Goal: Download file/media

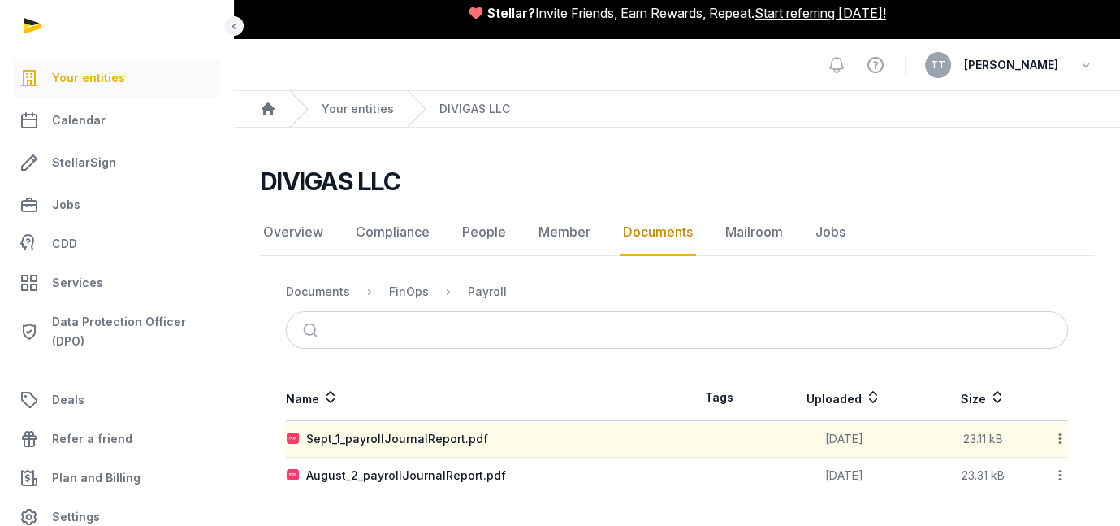
scroll to position [136, 0]
click at [488, 430] on div "Sept_1_payrollJournalReport.pdf" at bounding box center [397, 438] width 182 height 16
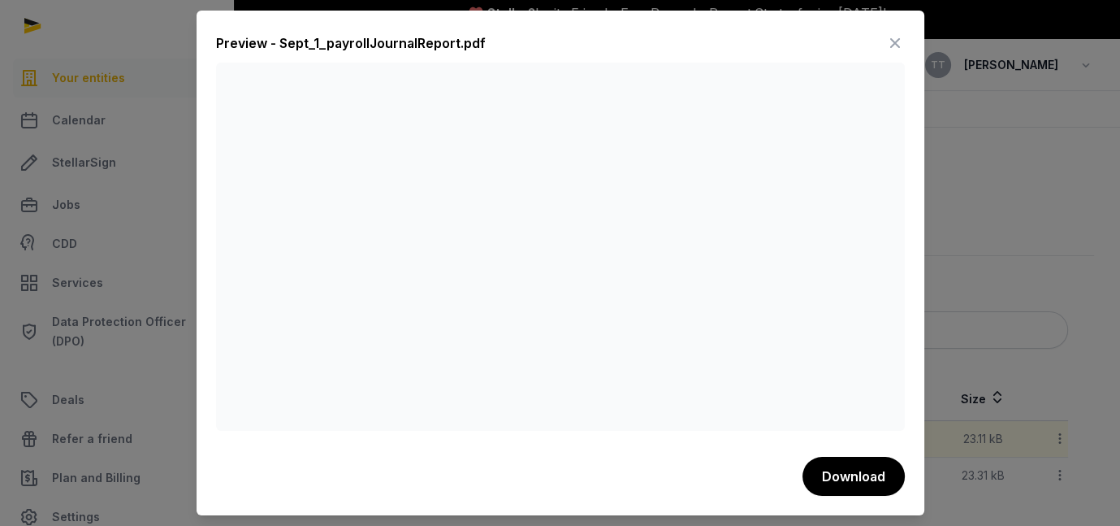
scroll to position [0, 0]
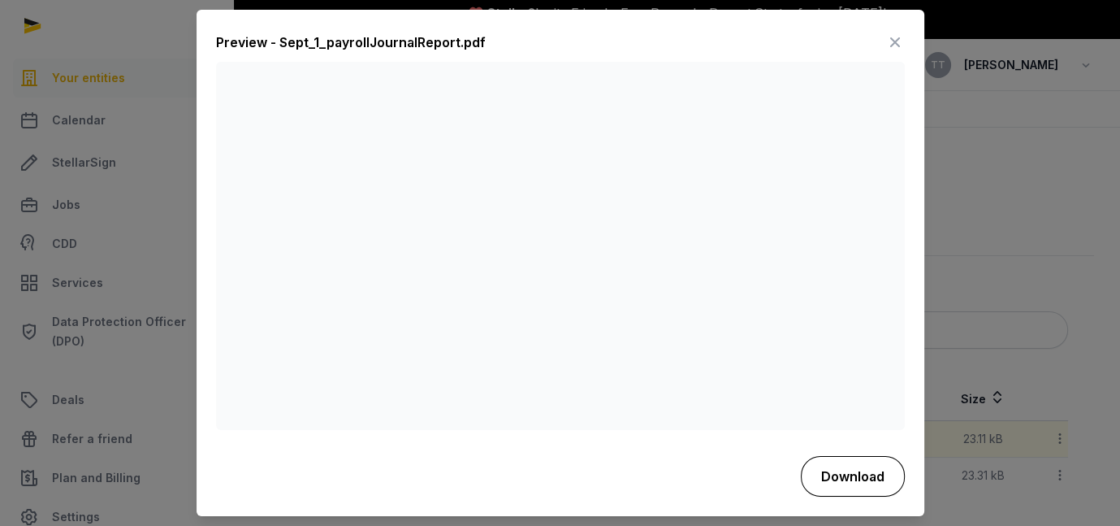
click at [894, 487] on button "Download" at bounding box center [853, 476] width 104 height 41
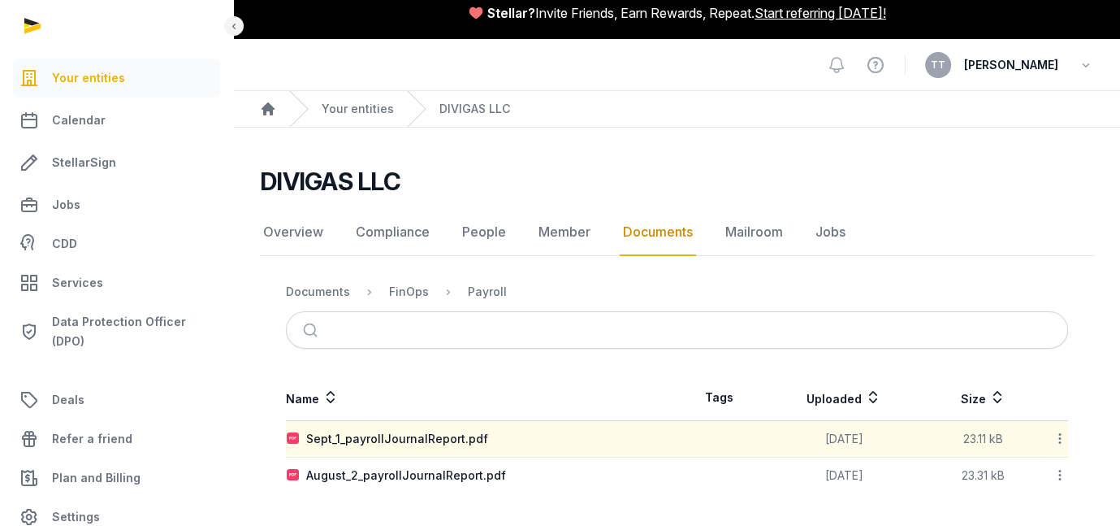
scroll to position [136, 0]
click at [488, 430] on div "Sept_1_payrollJournalReport.pdf" at bounding box center [397, 438] width 182 height 16
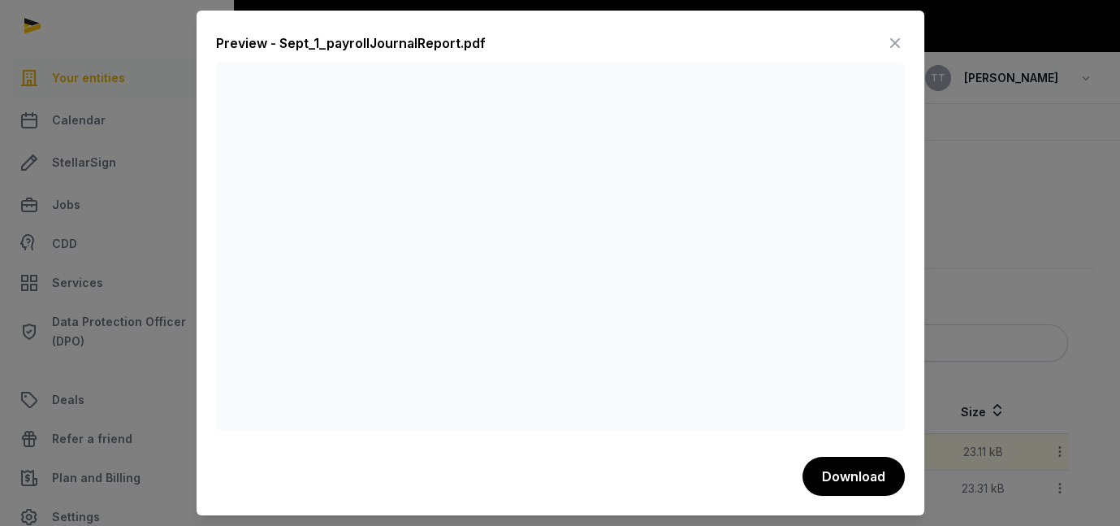
scroll to position [13, 0]
click at [905, 30] on icon at bounding box center [894, 43] width 19 height 26
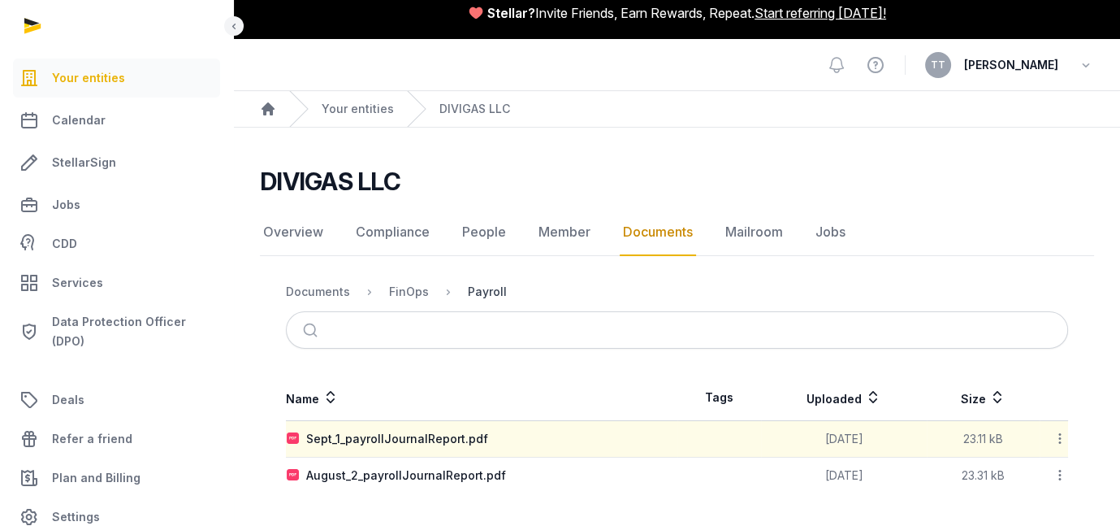
scroll to position [136, 0]
click at [482, 467] on div "August_2_payrollJournalReport.pdf" at bounding box center [406, 475] width 200 height 16
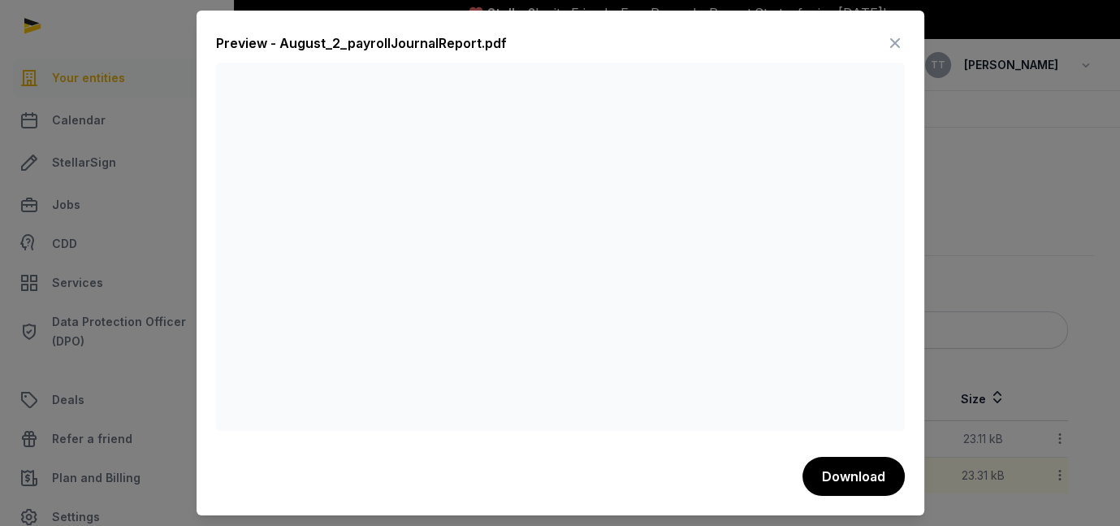
click at [905, 38] on icon at bounding box center [894, 43] width 19 height 26
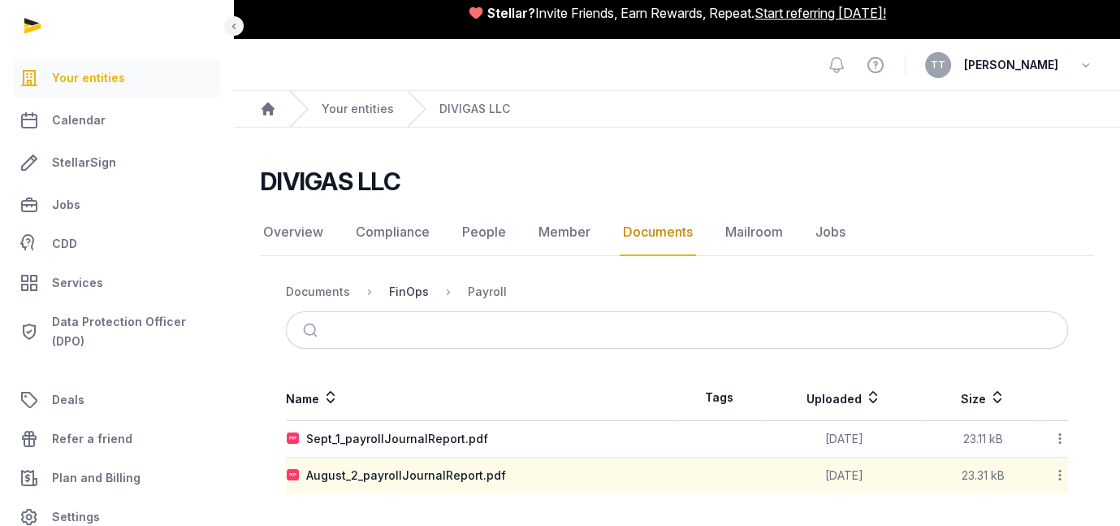
click at [429, 283] on div "FinOps" at bounding box center [409, 291] width 40 height 16
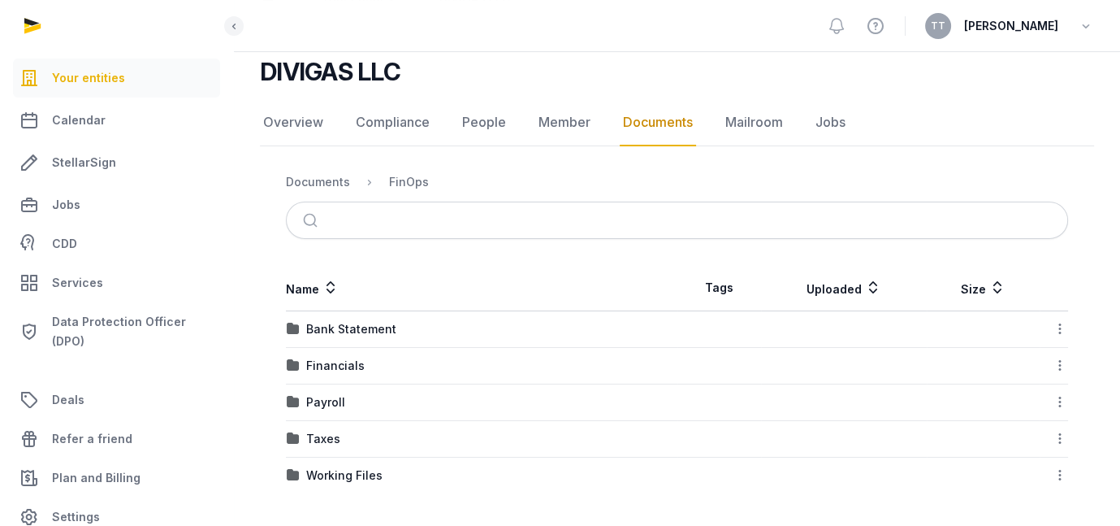
scroll to position [271, 0]
click at [345, 394] on div "Payroll" at bounding box center [325, 402] width 39 height 16
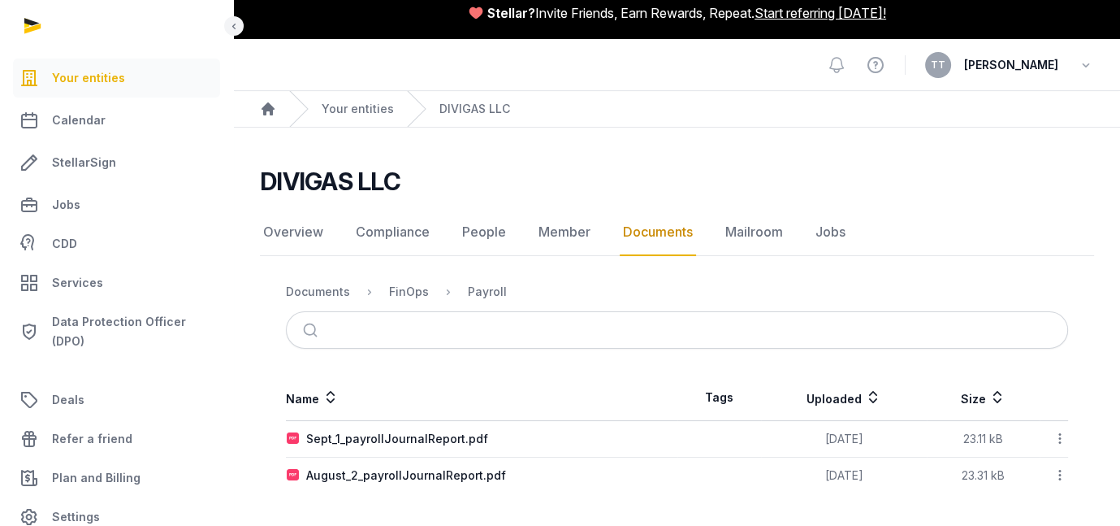
scroll to position [136, 0]
click at [488, 430] on div "Sept_1_payrollJournalReport.pdf" at bounding box center [397, 438] width 182 height 16
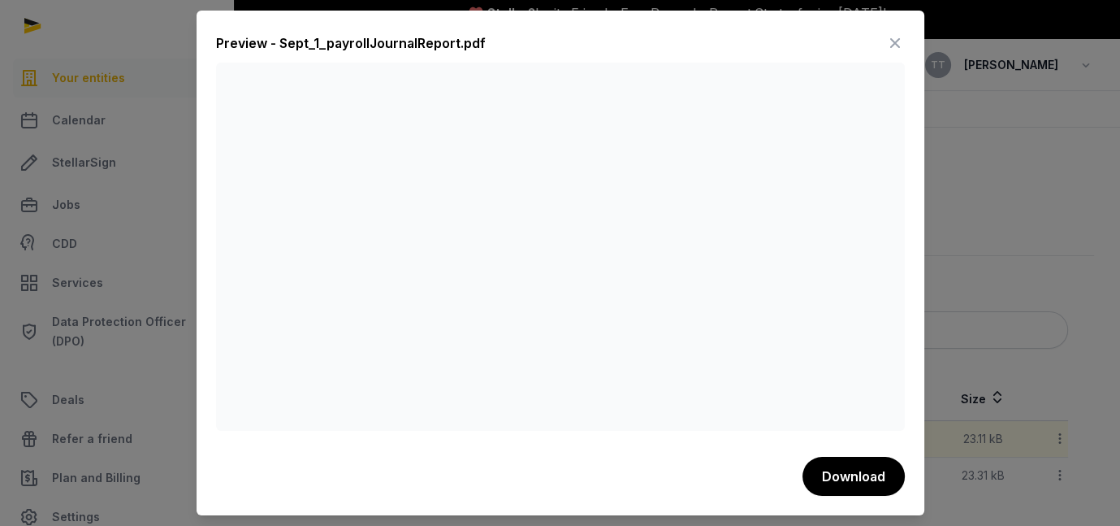
scroll to position [0, 0]
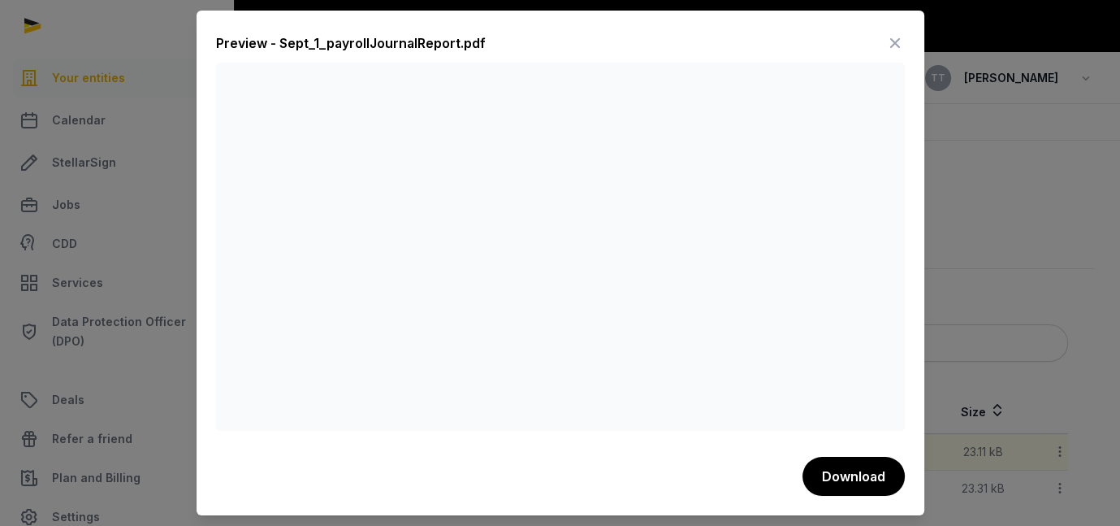
click at [905, 36] on icon at bounding box center [894, 43] width 19 height 26
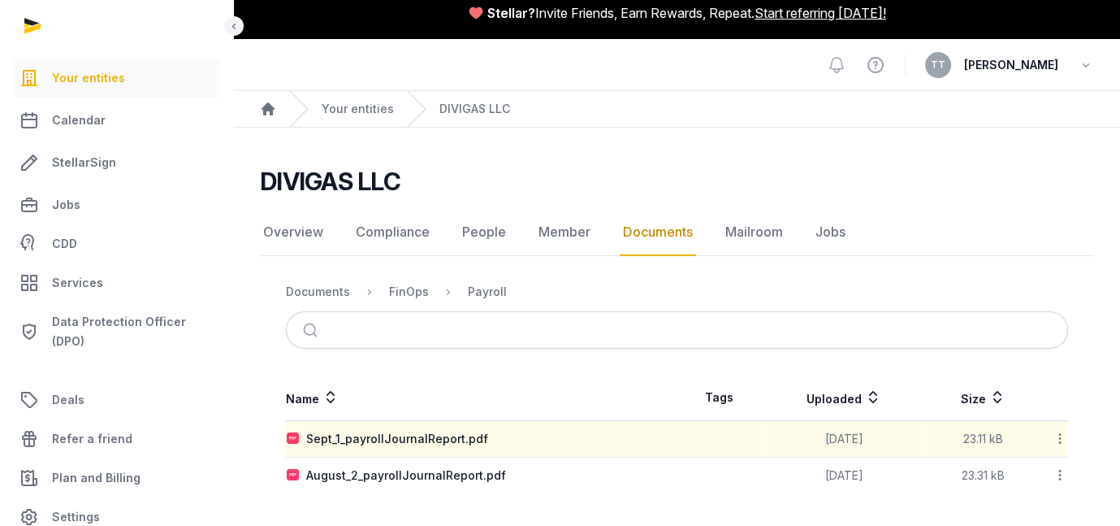
scroll to position [136, 0]
click at [429, 283] on div "FinOps" at bounding box center [409, 291] width 40 height 16
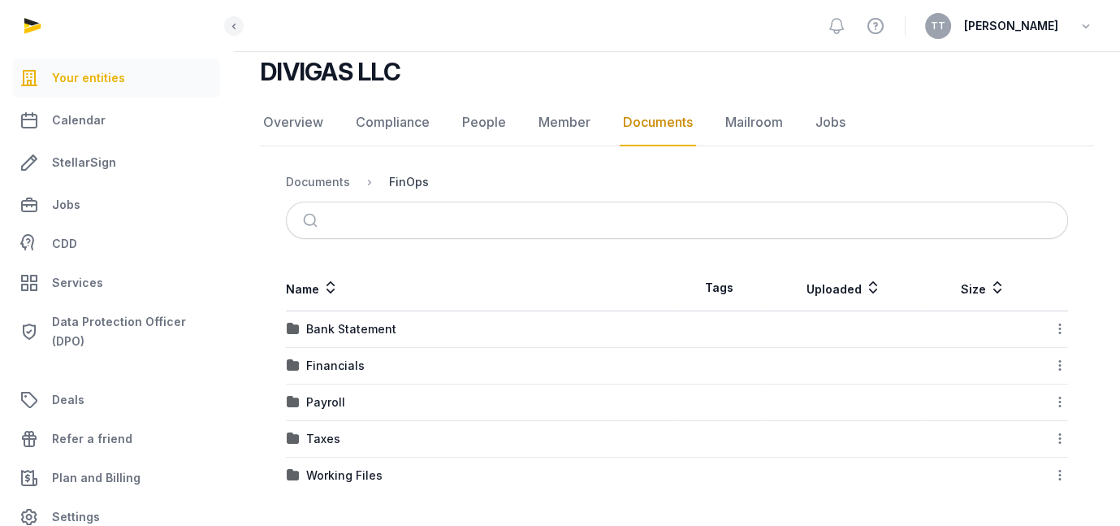
scroll to position [271, 0]
click at [429, 394] on div "Payroll" at bounding box center [482, 402] width 390 height 16
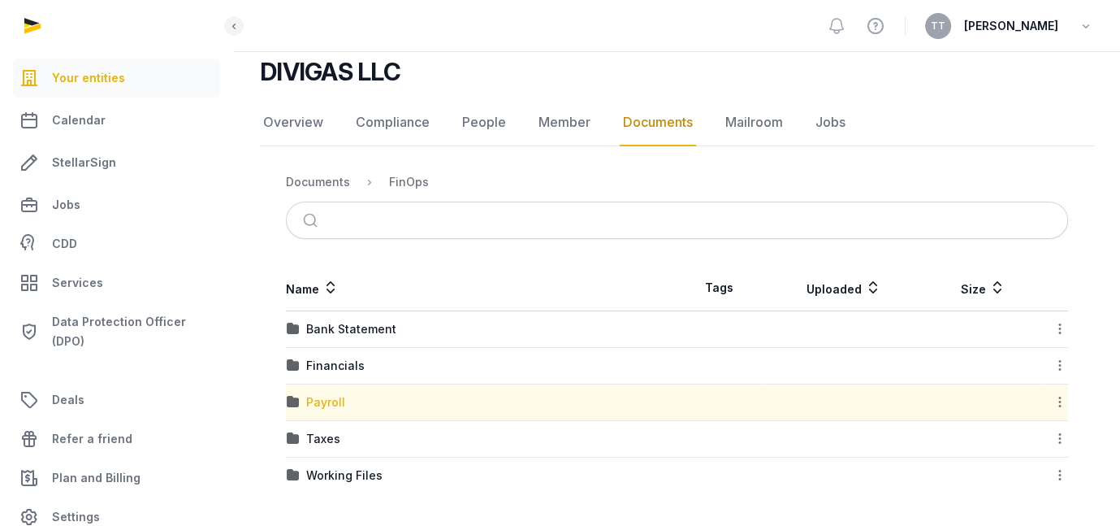
click at [345, 394] on div "Payroll" at bounding box center [325, 402] width 39 height 16
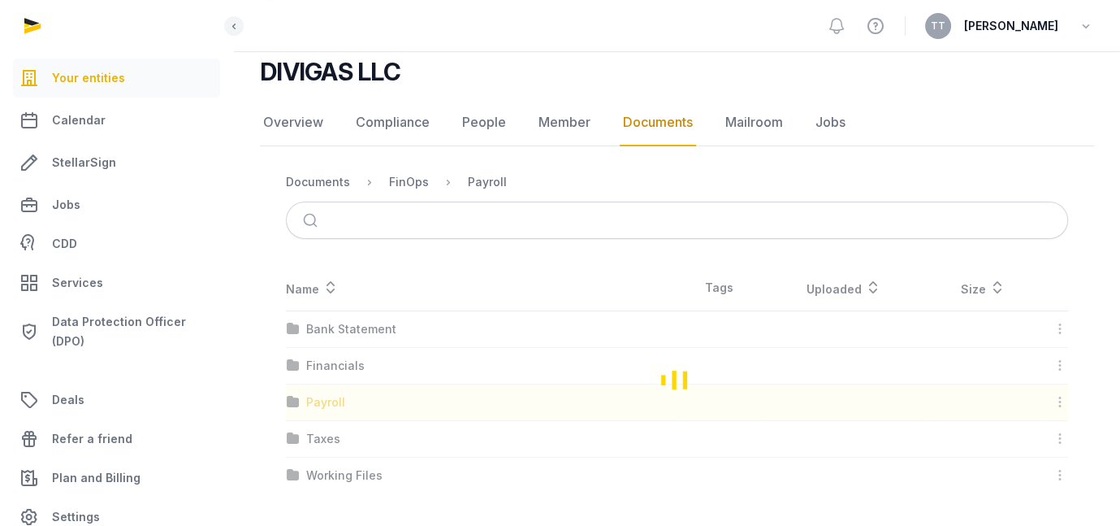
scroll to position [136, 0]
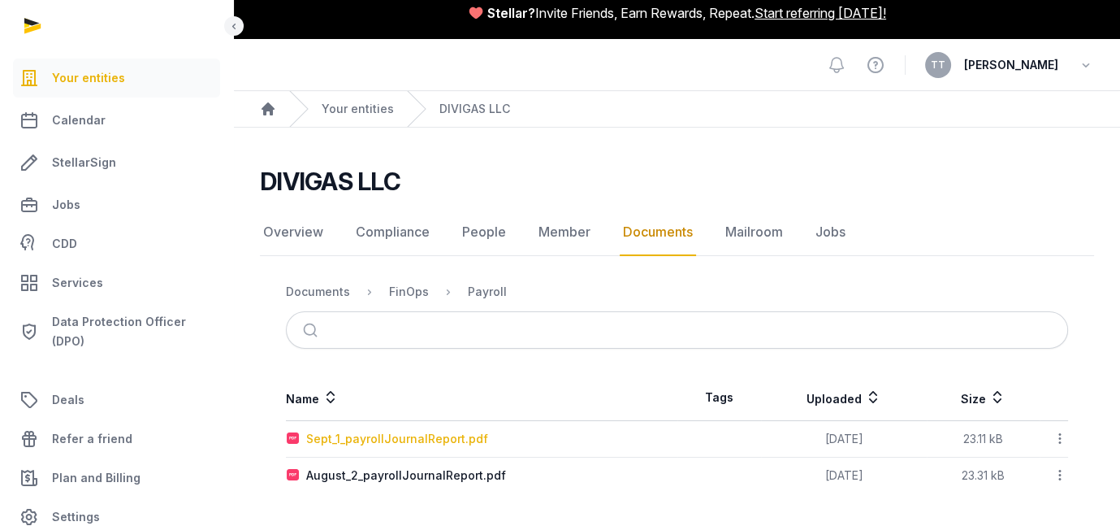
click at [469, 430] on div "Sept_1_payrollJournalReport.pdf" at bounding box center [397, 438] width 182 height 16
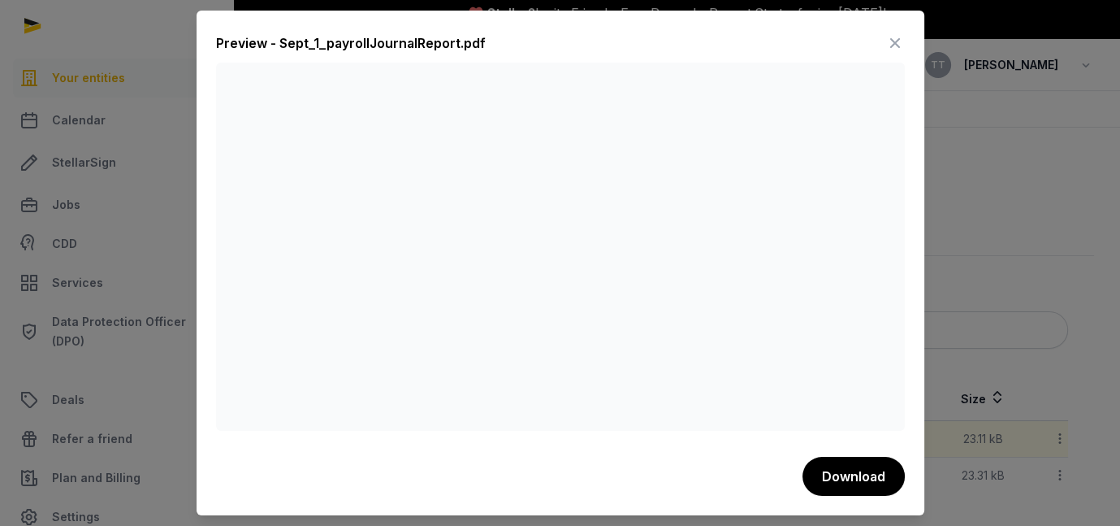
click at [905, 33] on icon at bounding box center [894, 43] width 19 height 26
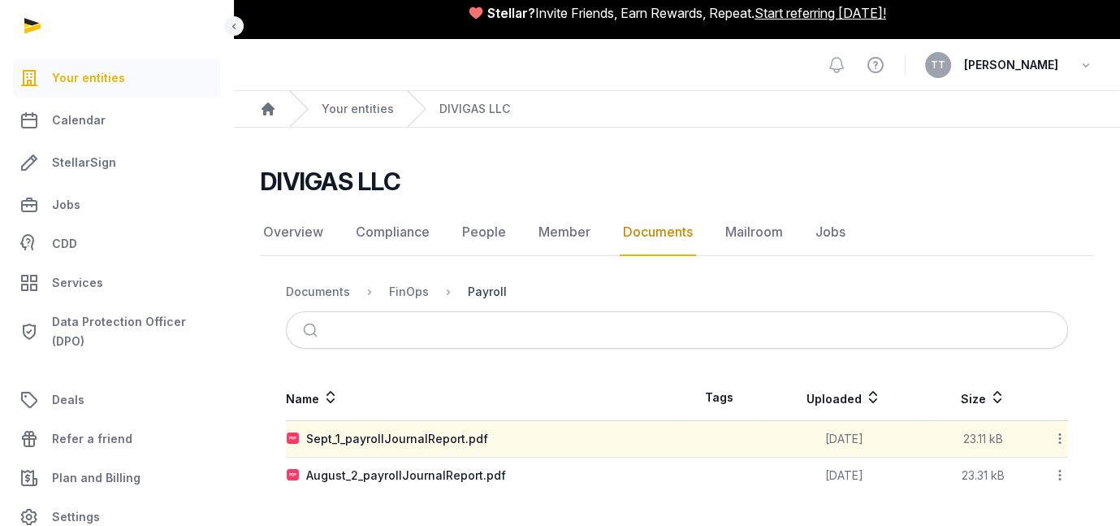
click at [507, 283] on div "Payroll" at bounding box center [487, 291] width 39 height 16
click at [429, 283] on div "FinOps" at bounding box center [409, 291] width 40 height 16
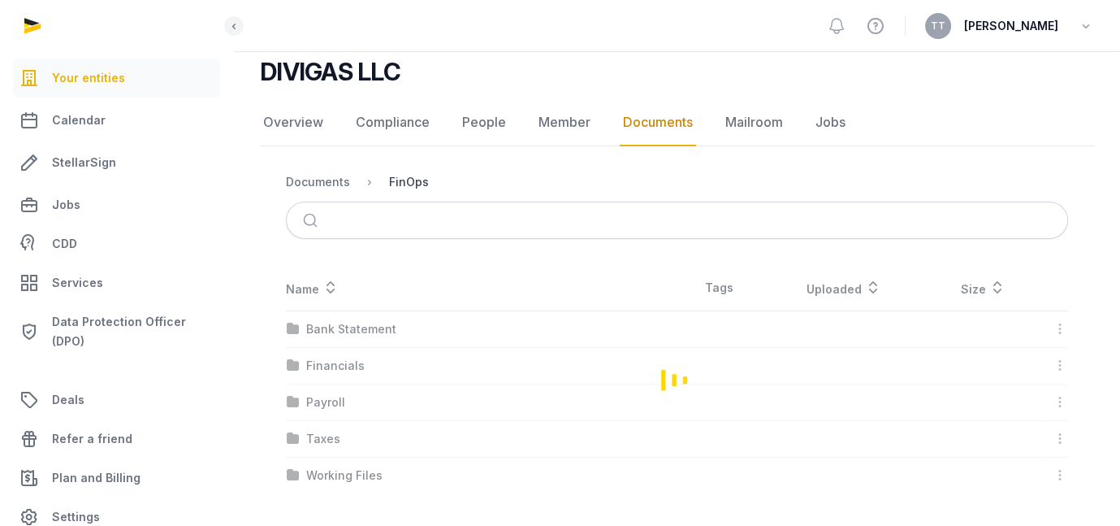
scroll to position [271, 0]
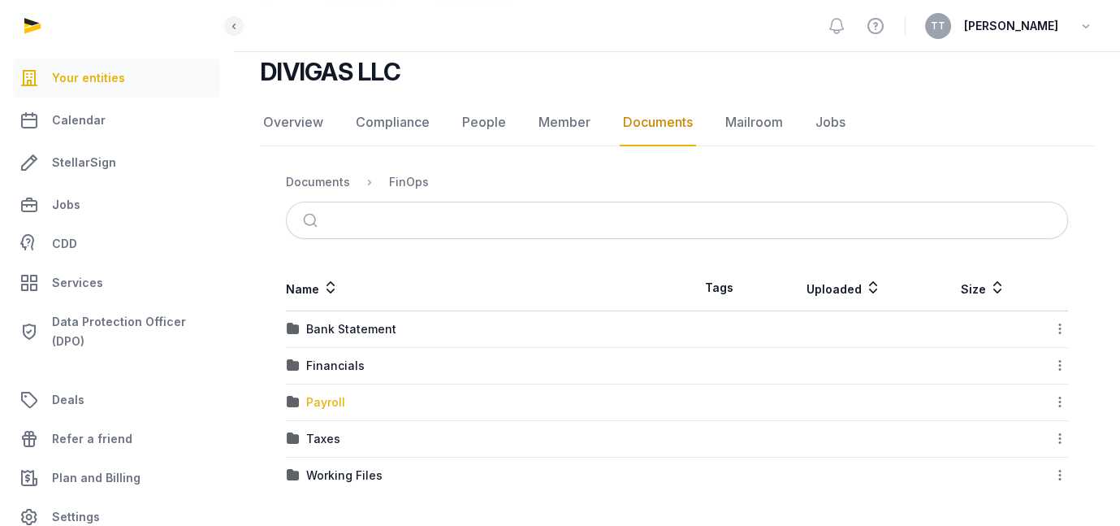
click at [345, 394] on div "Payroll" at bounding box center [325, 402] width 39 height 16
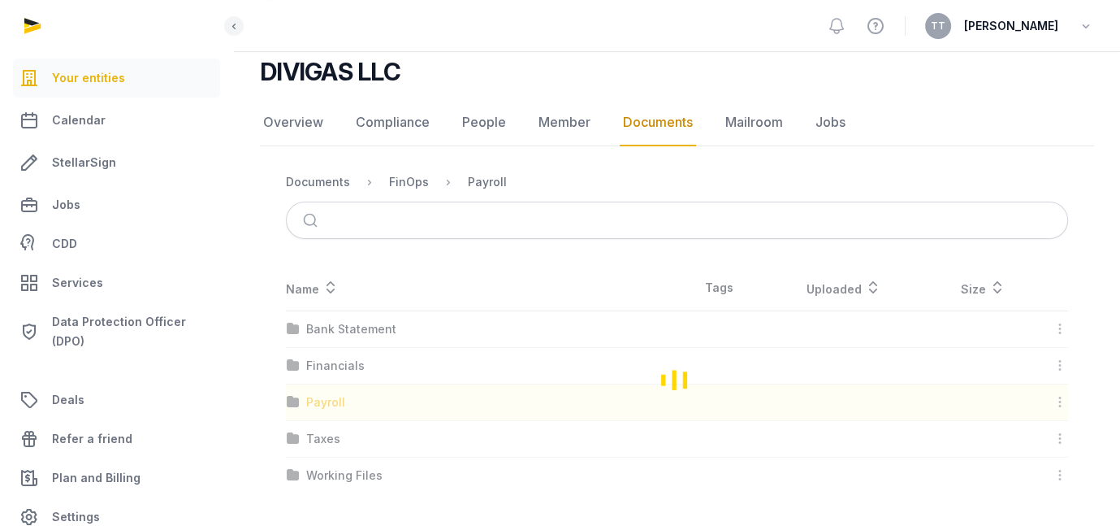
scroll to position [136, 0]
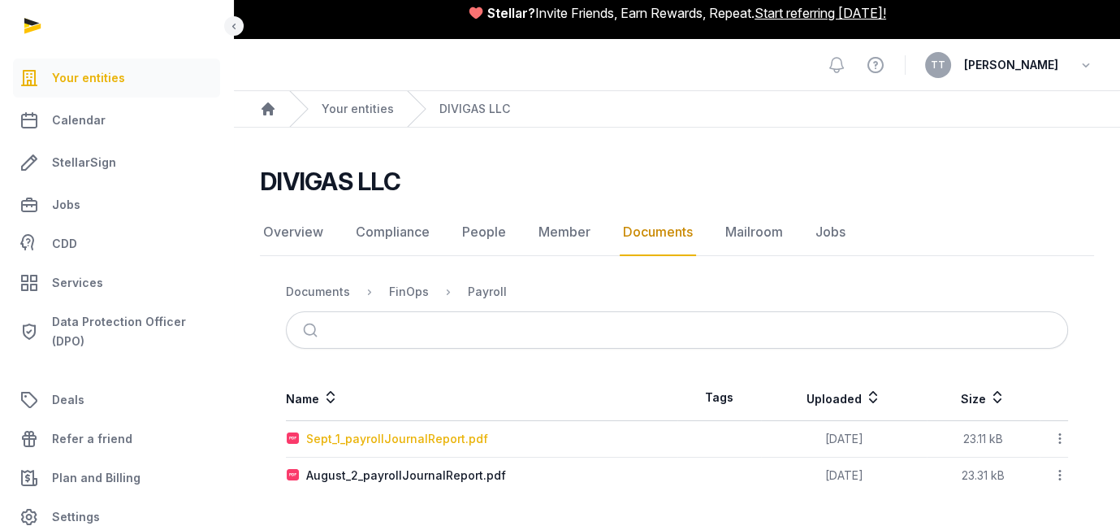
click at [488, 430] on div "Sept_1_payrollJournalReport.pdf" at bounding box center [397, 438] width 182 height 16
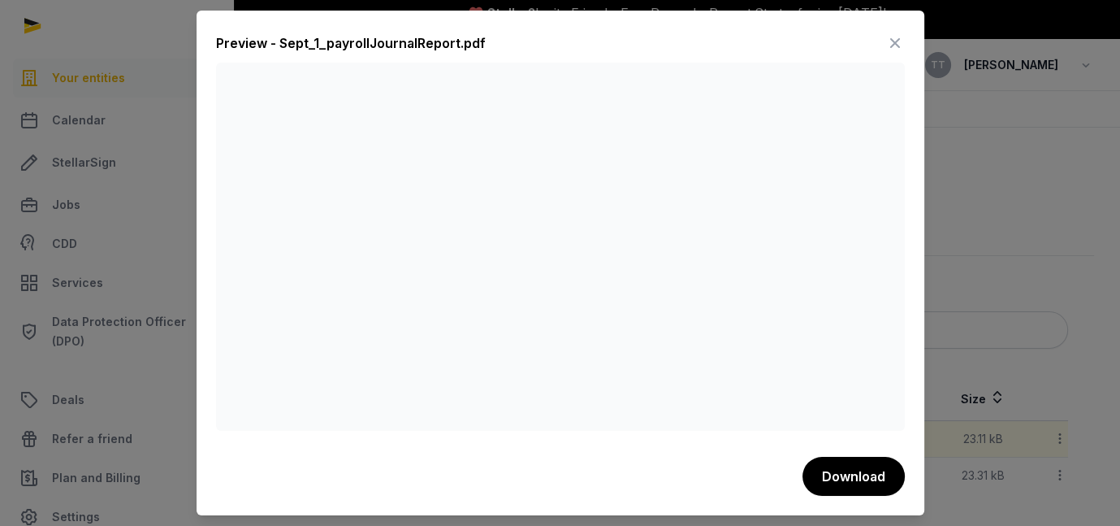
click at [905, 36] on icon at bounding box center [894, 43] width 19 height 26
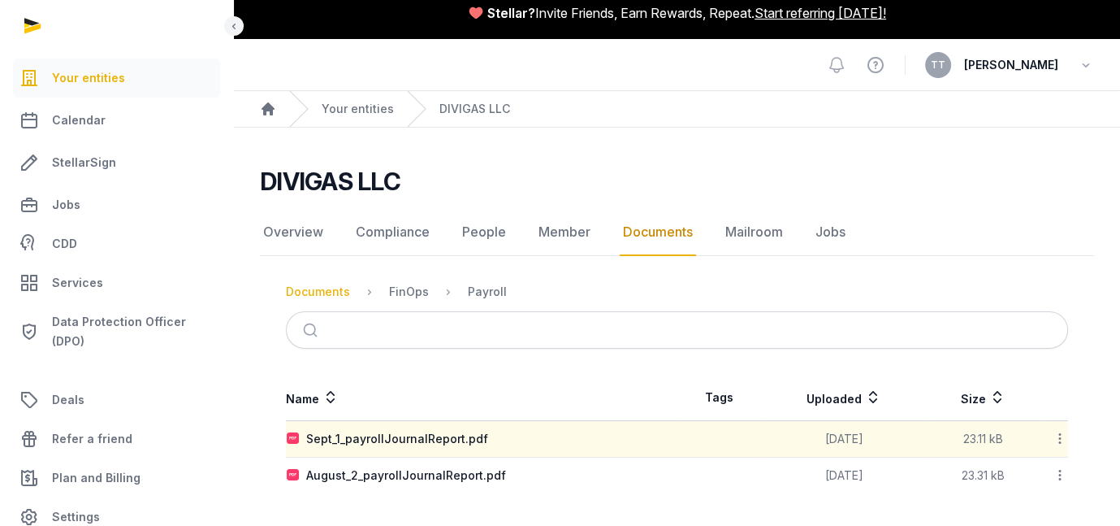
click at [350, 283] on div "Documents" at bounding box center [318, 291] width 64 height 16
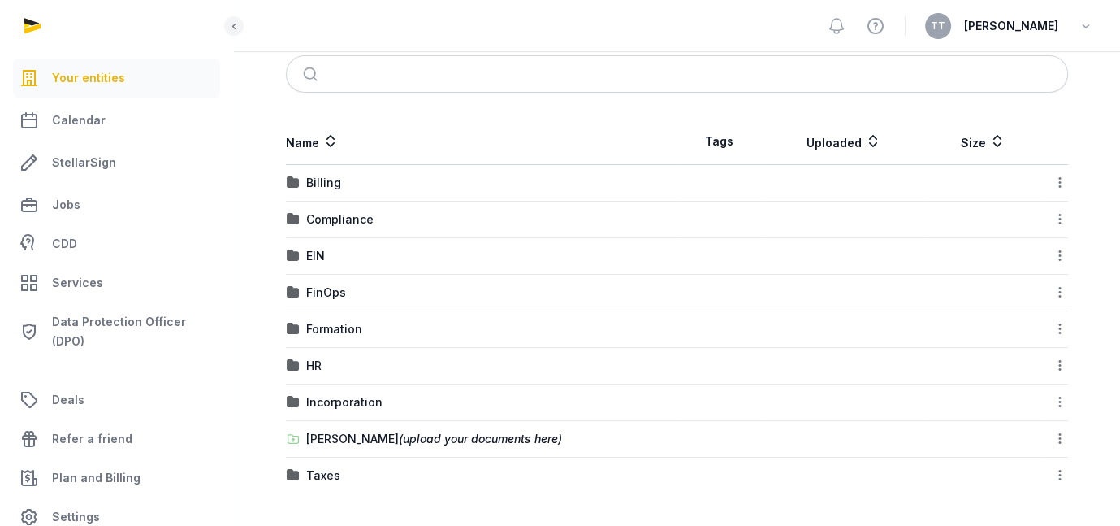
scroll to position [434, 0]
click at [346, 284] on div "FinOps" at bounding box center [326, 292] width 40 height 16
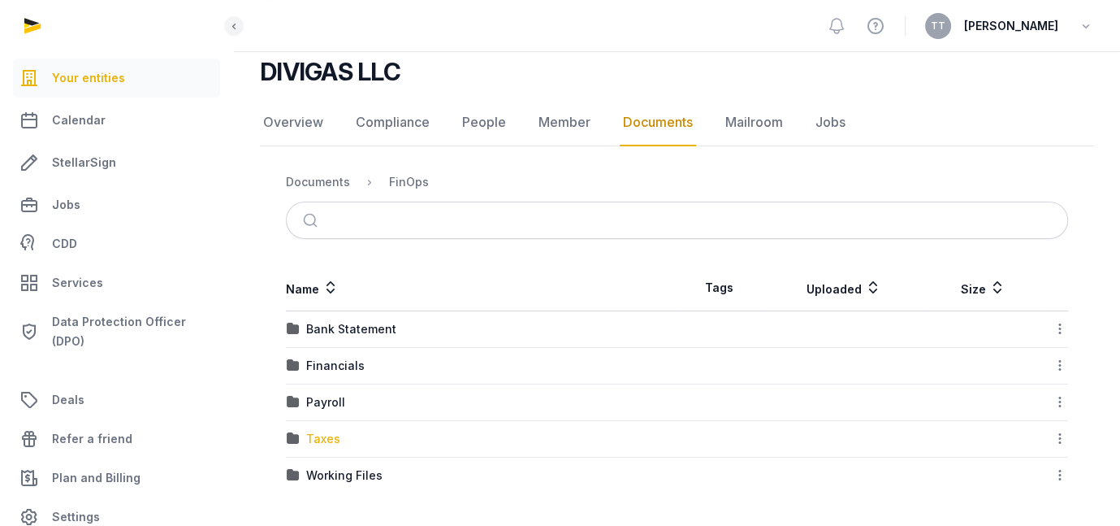
scroll to position [271, 0]
click at [365, 357] on div "Financials" at bounding box center [335, 365] width 58 height 16
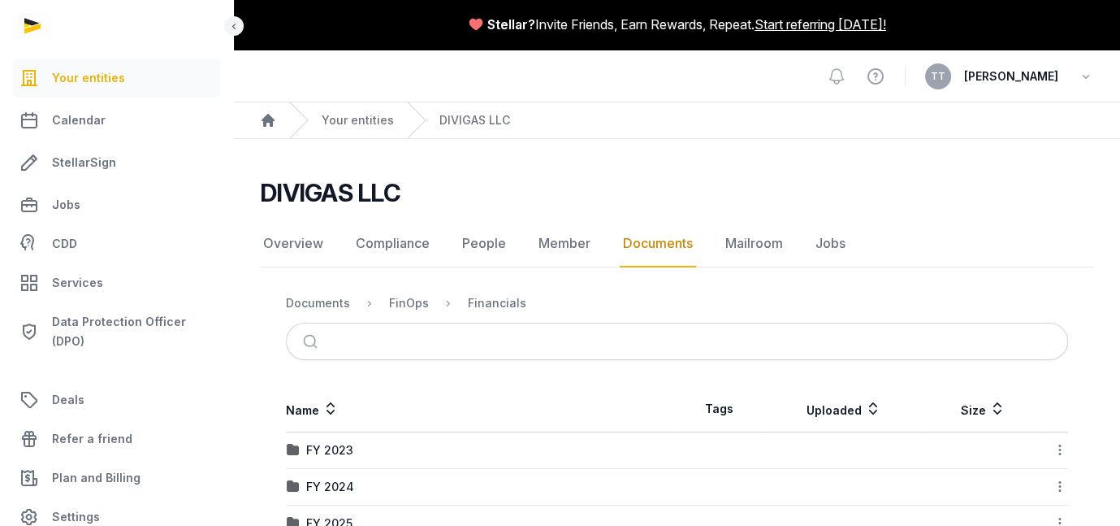
scroll to position [0, 0]
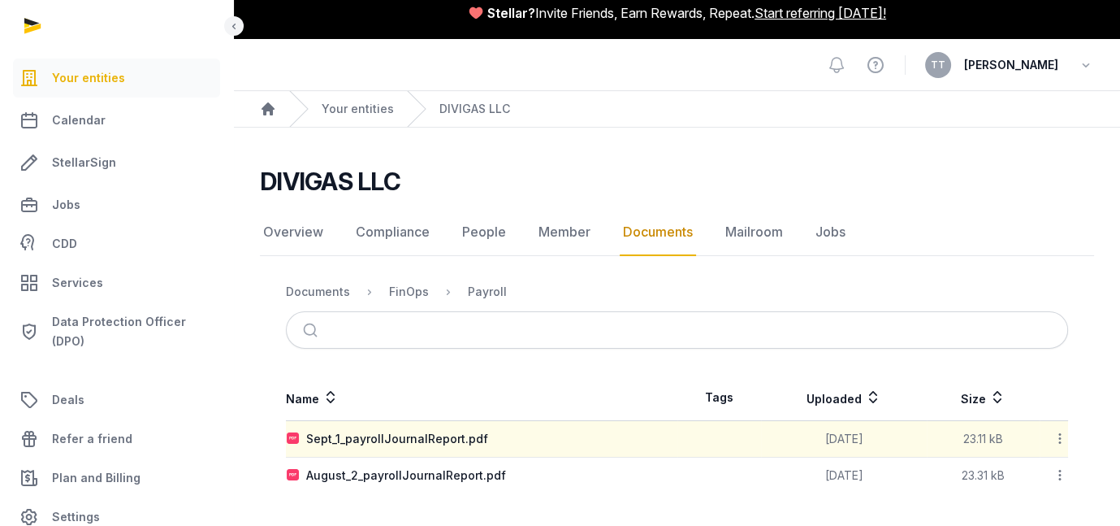
scroll to position [136, 0]
click at [580, 426] on td "Sept_1_payrollJournalReport.pdf" at bounding box center [481, 439] width 391 height 37
drag, startPoint x: 580, startPoint y: 426, endPoint x: 523, endPoint y: 420, distance: 57.2
click at [488, 430] on div "Sept_1_payrollJournalReport.pdf" at bounding box center [397, 438] width 182 height 16
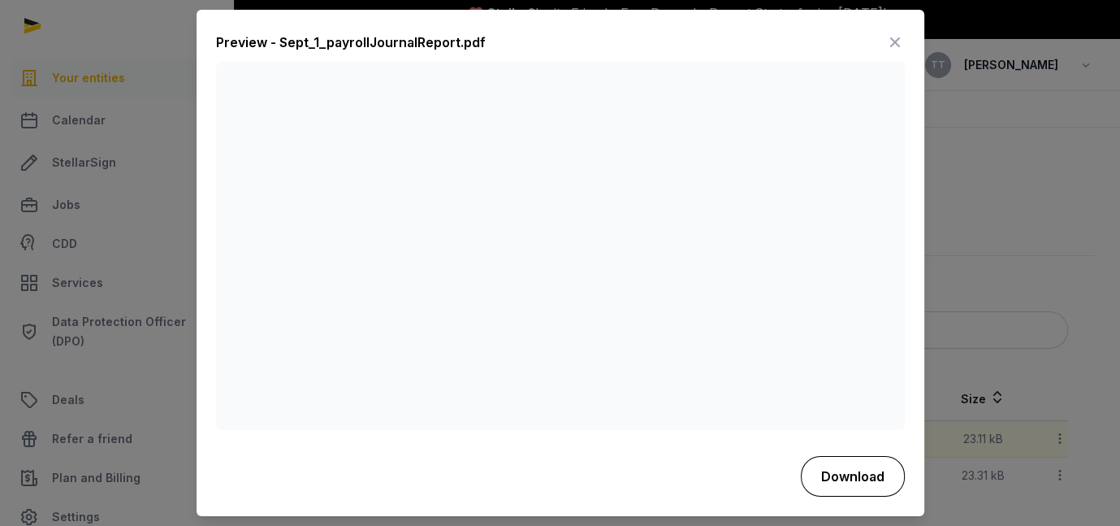
click at [905, 490] on button "Download" at bounding box center [853, 476] width 104 height 41
click at [892, 492] on button "Download" at bounding box center [853, 476] width 104 height 41
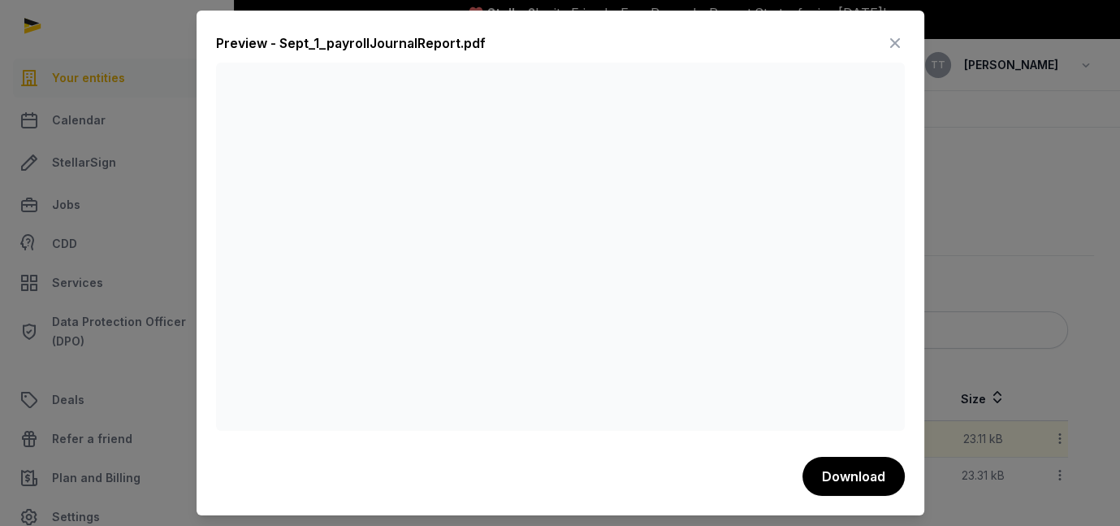
click at [1057, 38] on div at bounding box center [560, 263] width 1120 height 526
